Goal: Communication & Community: Answer question/provide support

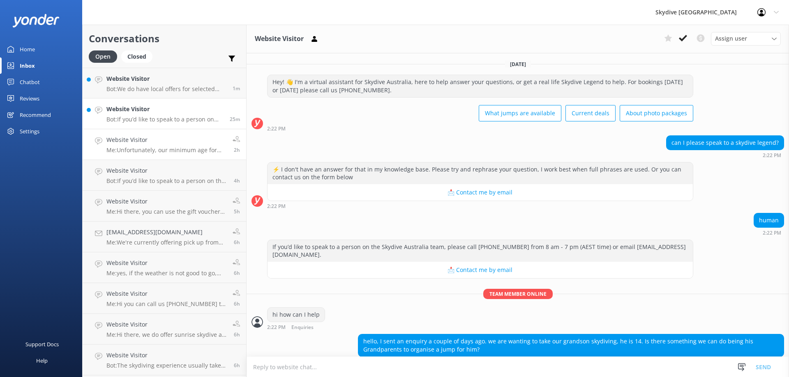
scroll to position [66, 0]
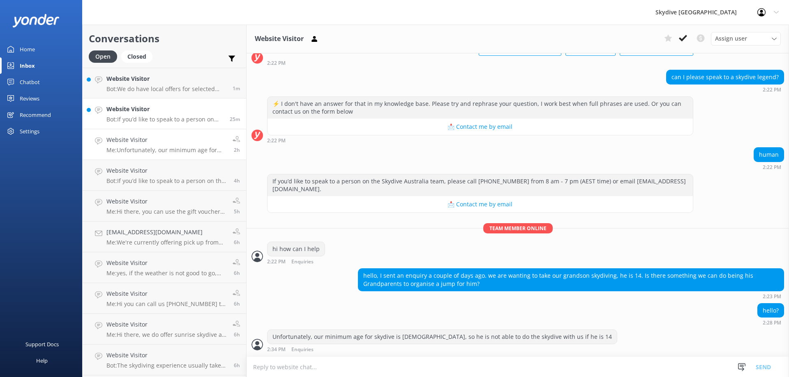
click at [159, 106] on h4 "Website Visitor" at bounding box center [164, 109] width 117 height 9
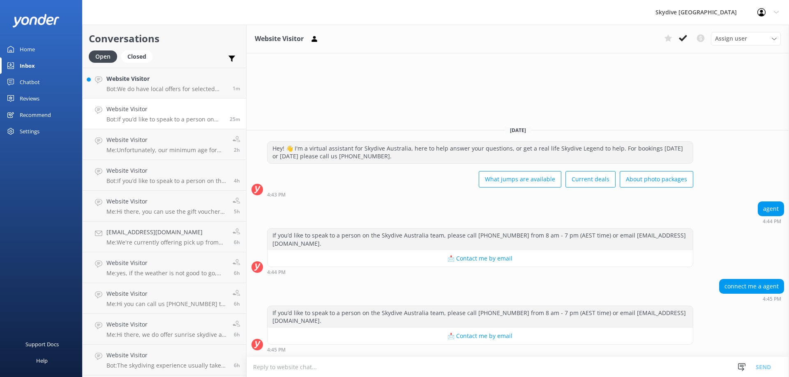
click at [482, 362] on textarea at bounding box center [517, 367] width 542 height 20
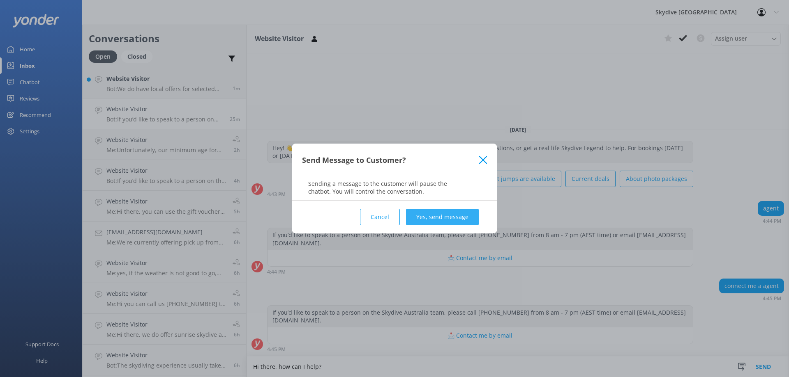
type textarea "Hi there, how can I help?"
click at [464, 213] on button "Yes, send message" at bounding box center [442, 217] width 73 height 16
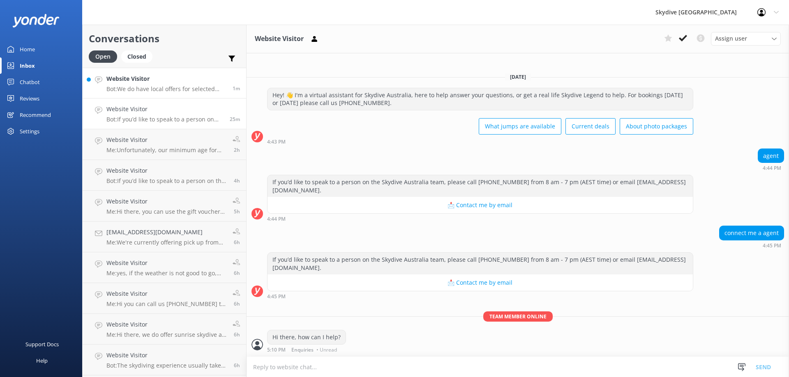
click at [173, 84] on div "Website Visitor Bot: We do have local offers for selected locations. You can ch…" at bounding box center [166, 83] width 120 height 18
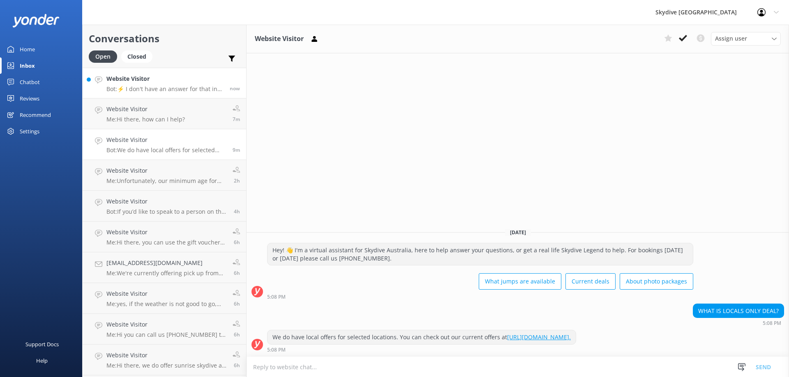
click at [146, 87] on p "Bot: ⚡ I don't have an answer for that in my knowledge base. Please try and rep…" at bounding box center [164, 88] width 117 height 7
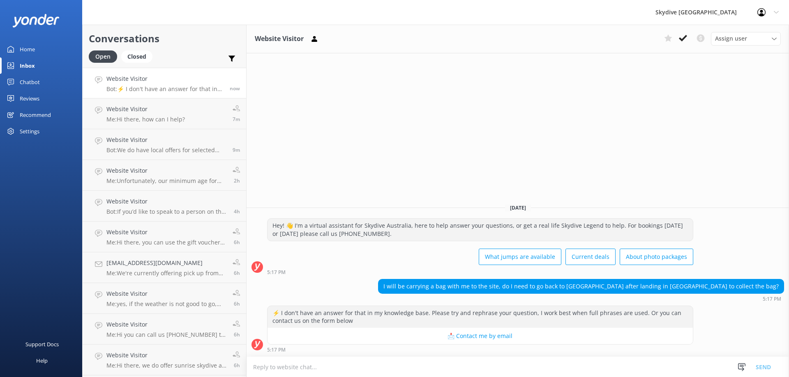
click at [401, 366] on textarea at bounding box center [517, 367] width 542 height 20
click at [457, 368] on textarea at bounding box center [517, 367] width 542 height 20
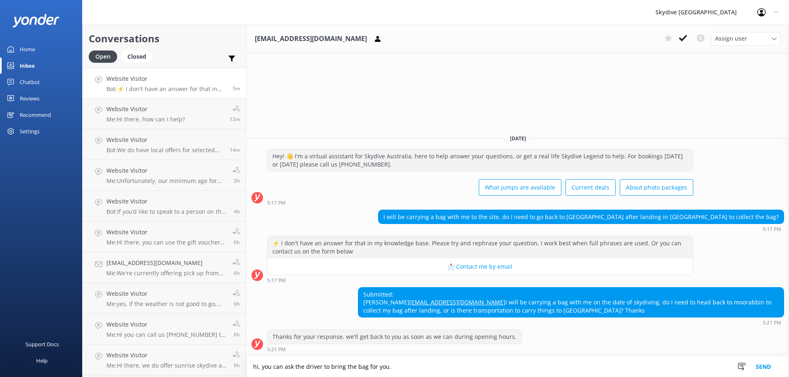
click at [275, 364] on textarea "hi, you can ask the driver to bring the bag for you." at bounding box center [517, 367] width 542 height 21
click at [264, 366] on textarea "hi, you can ask the driver to bring the bag for you." at bounding box center [517, 367] width 542 height 21
click at [262, 368] on textarea "hi, you can ask the driver to bring the bag for you." at bounding box center [517, 367] width 542 height 21
click at [436, 368] on textarea "hi, our shuttle bus will bring you back to the check in office, you can ask the…" at bounding box center [517, 367] width 542 height 21
click at [574, 370] on textarea "hi, our shuttle bus will bring you back to the check in office, you can also as…" at bounding box center [517, 367] width 542 height 21
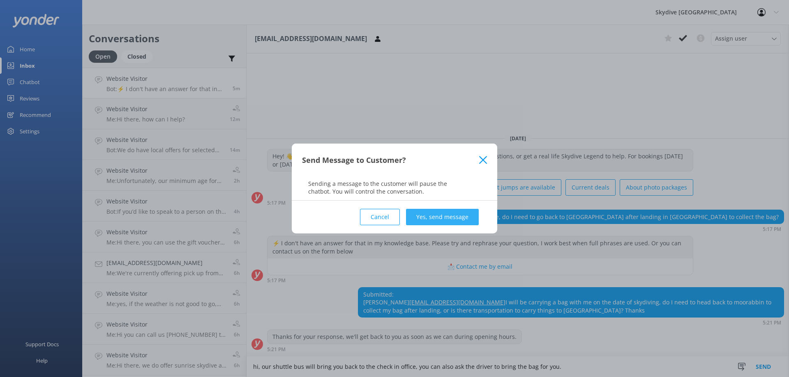
type textarea "hi, our shuttle bus will bring you back to the check in office, you can also as…"
click at [465, 216] on button "Yes, send message" at bounding box center [442, 217] width 73 height 16
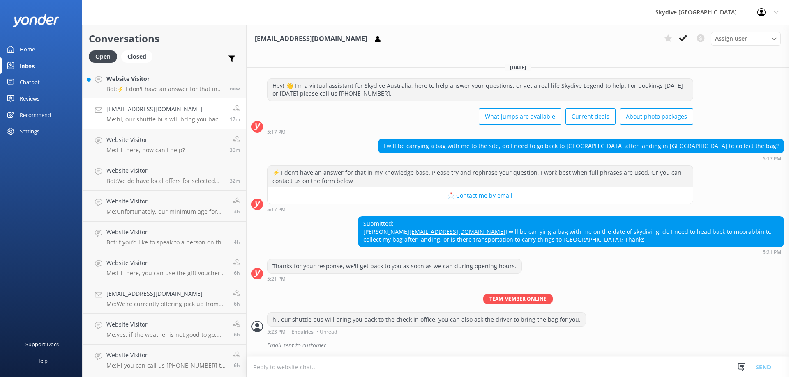
scroll to position [13, 0]
click at [190, 84] on div "Website Visitor Bot: ⚡ I don't have an answer for that in my knowledge base. Pl…" at bounding box center [164, 83] width 117 height 18
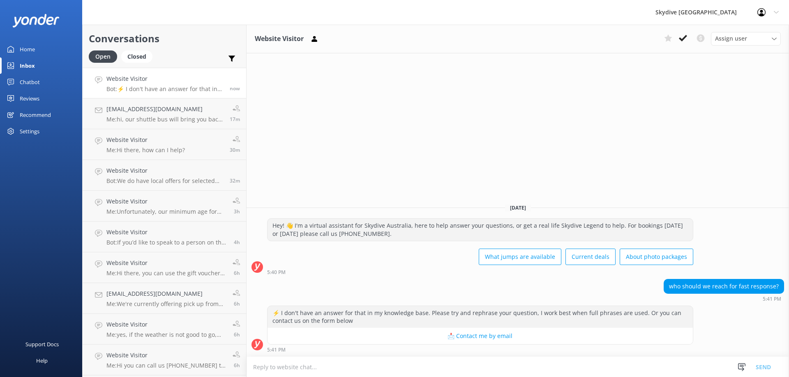
click at [639, 362] on textarea at bounding box center [517, 367] width 542 height 20
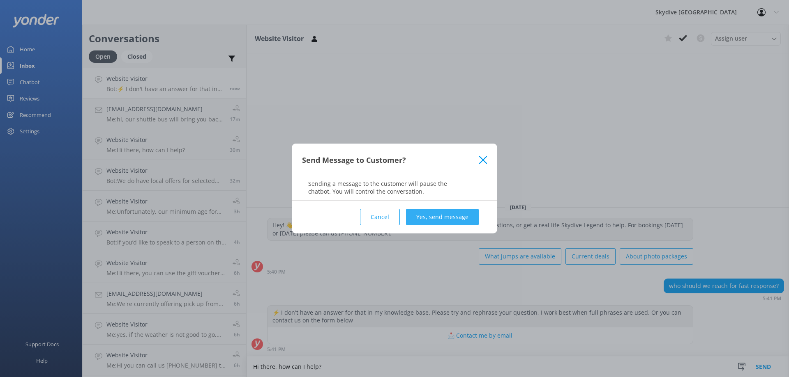
type textarea "Hi there, how can I help?"
click at [462, 221] on button "Yes, send message" at bounding box center [442, 217] width 73 height 16
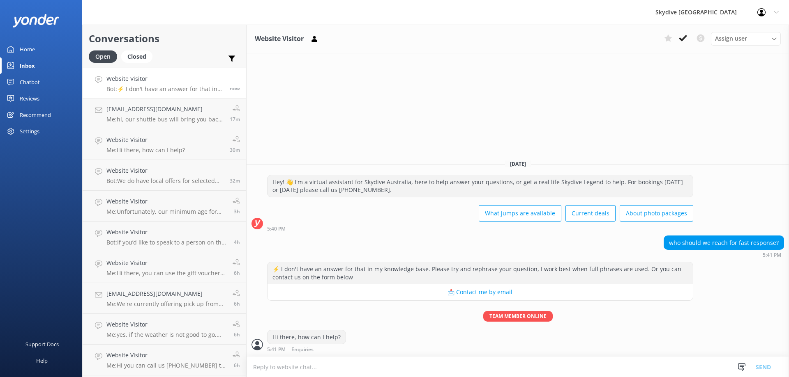
click at [559, 365] on textarea at bounding box center [517, 367] width 542 height 20
type textarea "W"
type textarea "w"
type textarea "you can call us before 6pm for fast response"
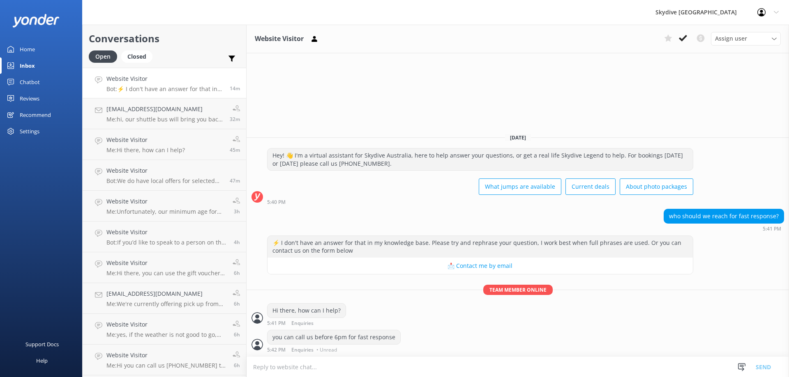
click at [158, 80] on h4 "Website Visitor" at bounding box center [164, 78] width 117 height 9
